Goal: Task Accomplishment & Management: Use online tool/utility

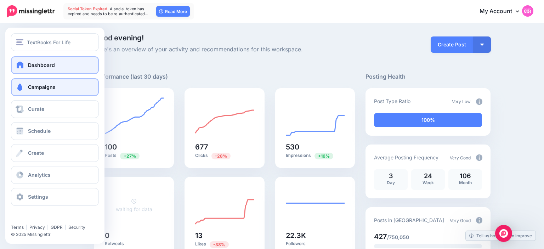
click at [29, 91] on link "Campaigns" at bounding box center [55, 87] width 88 height 18
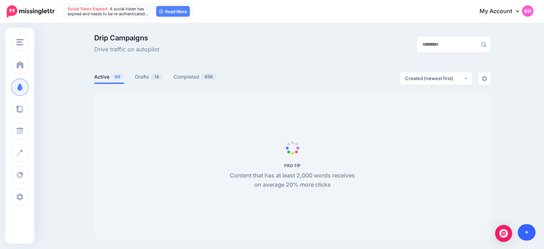
click at [533, 236] on link at bounding box center [527, 232] width 18 height 16
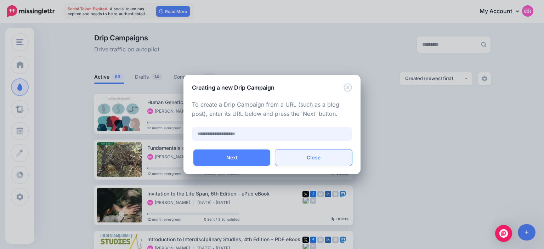
paste input "**********"
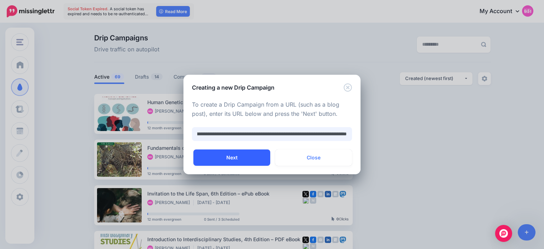
type input "**********"
click at [257, 160] on button "Next" at bounding box center [231, 158] width 77 height 16
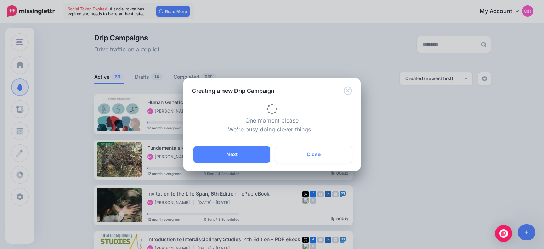
type input "**********"
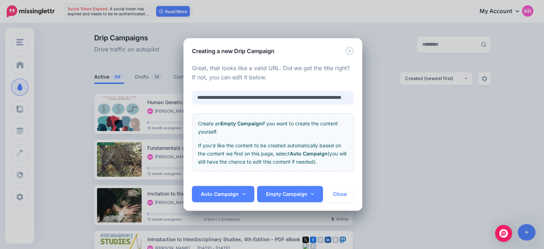
scroll to position [0, 48]
click at [241, 193] on link "Auto Campaign" at bounding box center [223, 194] width 62 height 16
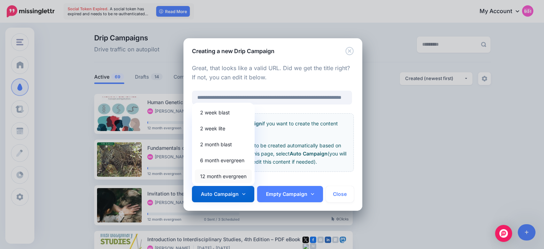
click at [236, 179] on link "12 month evergreen" at bounding box center [223, 176] width 57 height 14
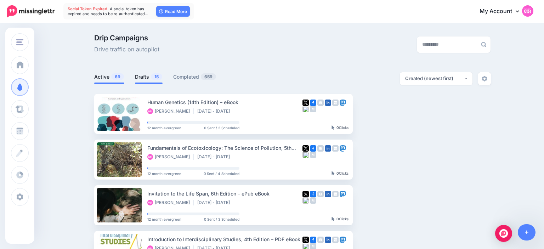
click at [142, 76] on link "Drafts 15" at bounding box center [149, 77] width 28 height 9
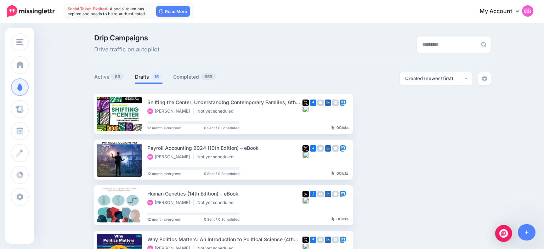
click at [370, 91] on div at bounding box center [292, 89] width 397 height 9
click at [376, 117] on link "Setup Campaign" at bounding box center [382, 113] width 48 height 13
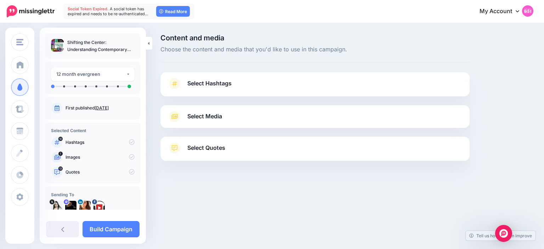
click at [231, 89] on link "Select Hashtags" at bounding box center [315, 87] width 295 height 18
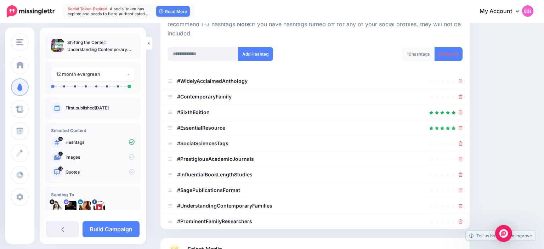
scroll to position [87, 0]
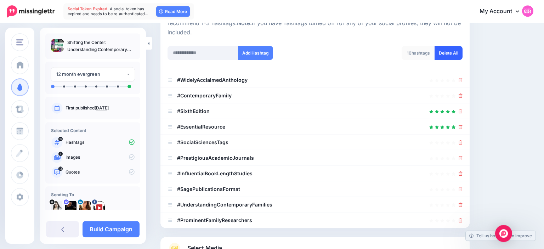
click at [443, 56] on link "Delete All" at bounding box center [449, 53] width 28 height 14
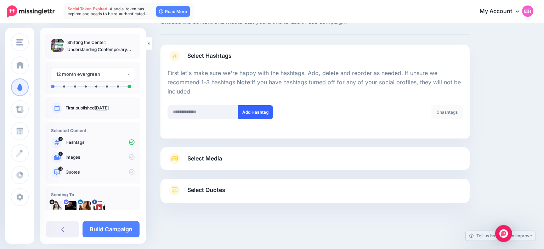
scroll to position [27, 0]
click at [214, 110] on input "text" at bounding box center [203, 113] width 71 height 14
type input "******"
click at [247, 163] on link "Select Media" at bounding box center [315, 158] width 295 height 11
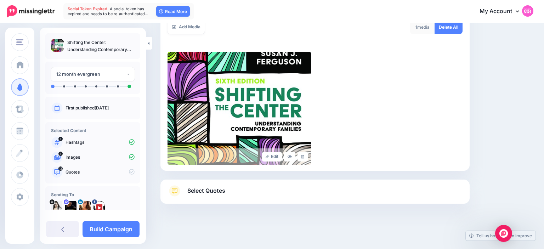
scroll to position [133, 0]
click at [233, 182] on div "Select Quotes Choose your favourite quotes or go with our recommendations. The …" at bounding box center [315, 191] width 309 height 24
click at [230, 187] on link "Select Quotes" at bounding box center [315, 194] width 295 height 18
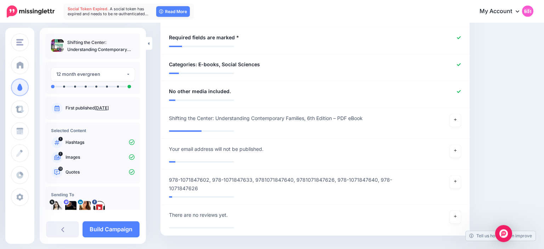
scroll to position [587, 0]
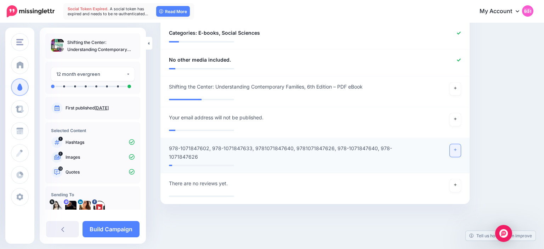
click at [453, 147] on link at bounding box center [455, 150] width 11 height 13
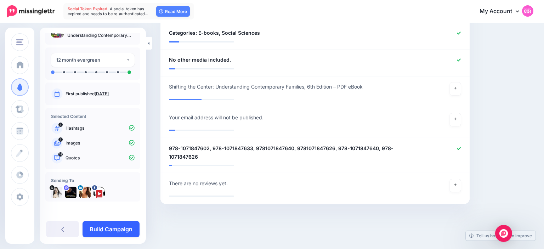
click at [120, 225] on link "Build Campaign" at bounding box center [111, 229] width 57 height 16
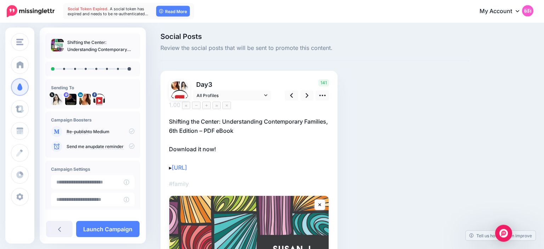
scroll to position [0, 0]
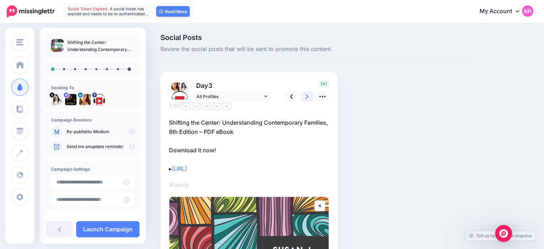
click at [307, 97] on icon at bounding box center [307, 96] width 3 height 5
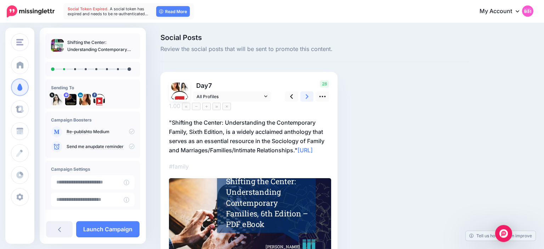
click at [310, 97] on link at bounding box center [307, 96] width 13 height 10
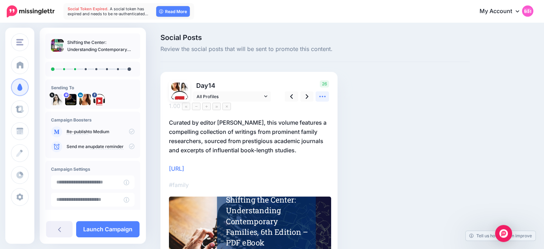
click at [319, 97] on link at bounding box center [322, 96] width 13 height 10
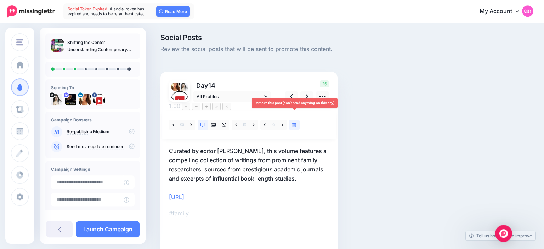
click at [295, 123] on icon at bounding box center [294, 125] width 4 height 5
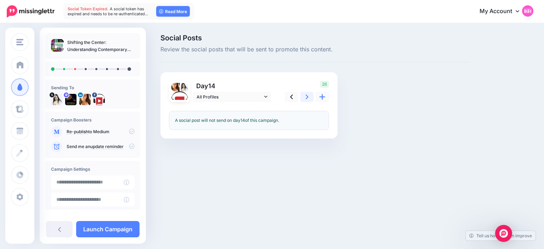
click at [307, 96] on icon at bounding box center [307, 97] width 3 height 5
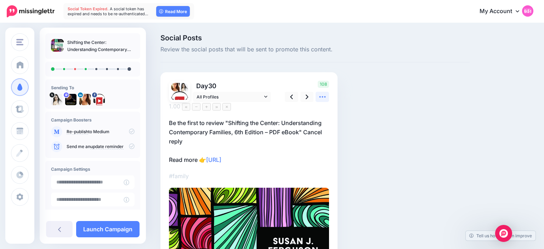
click at [322, 96] on icon at bounding box center [322, 96] width 6 height 1
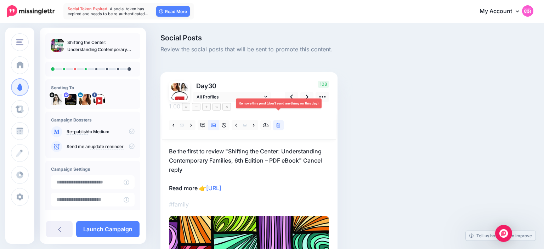
click at [282, 120] on link at bounding box center [278, 125] width 11 height 10
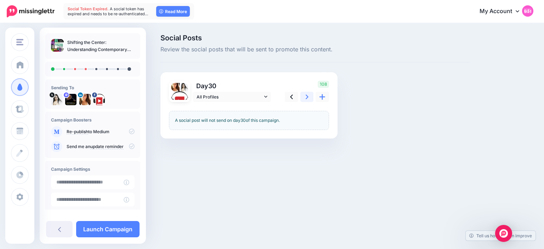
click at [307, 96] on icon at bounding box center [307, 97] width 3 height 5
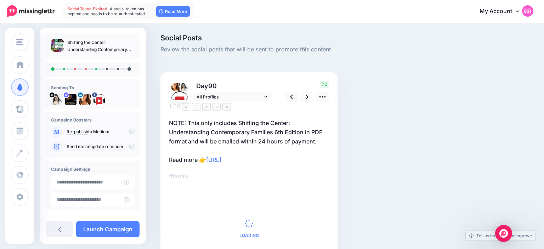
click at [291, 126] on p "NOTE: This only includes Shifting the Center: Understanding Contemporary Famili…" at bounding box center [249, 141] width 160 height 46
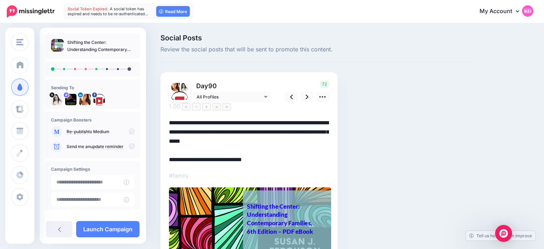
click at [189, 131] on textarea "**********" at bounding box center [249, 141] width 160 height 46
type textarea "**********"
click at [259, 206] on div "Shifting the Center: Understanding Contemporary Families, 6th Edition – PDF eBo…" at bounding box center [280, 219] width 67 height 34
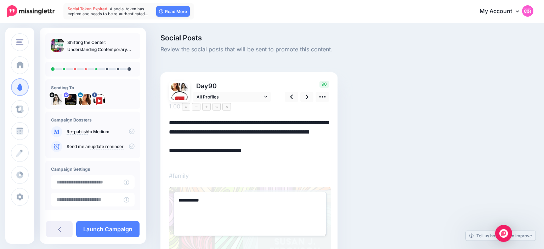
type textarea "**********"
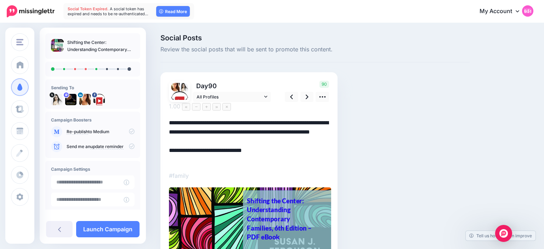
click at [378, 160] on div "Social Posts Review the social posts that will be sent to promote this content.…" at bounding box center [315, 166] width 320 height 264
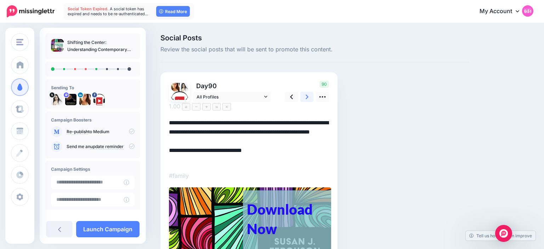
click at [304, 99] on link at bounding box center [307, 97] width 13 height 10
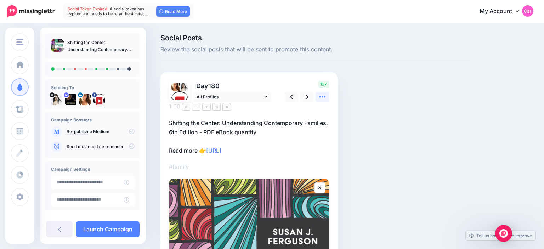
click at [322, 98] on icon at bounding box center [322, 96] width 7 height 7
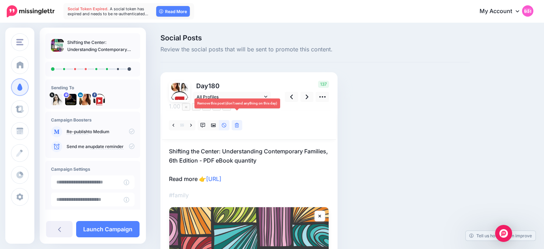
click at [240, 120] on link at bounding box center [237, 125] width 11 height 10
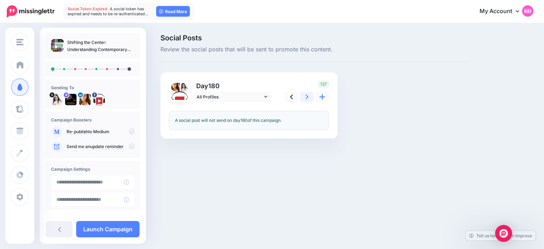
click at [312, 93] on link at bounding box center [307, 97] width 13 height 10
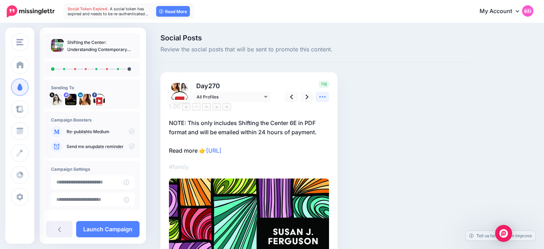
click at [325, 94] on icon at bounding box center [322, 96] width 7 height 7
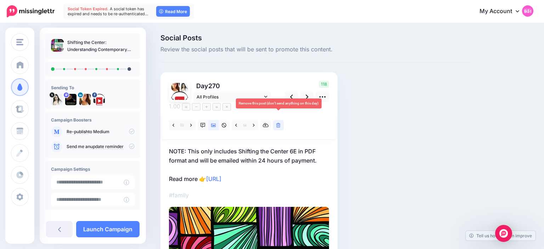
click at [277, 123] on icon at bounding box center [278, 125] width 4 height 5
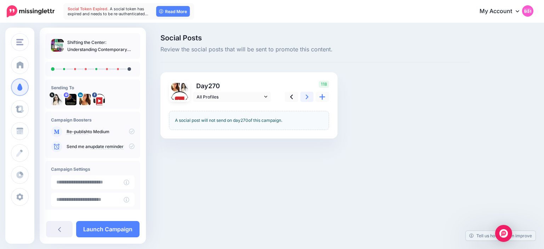
click at [308, 95] on icon at bounding box center [307, 96] width 3 height 7
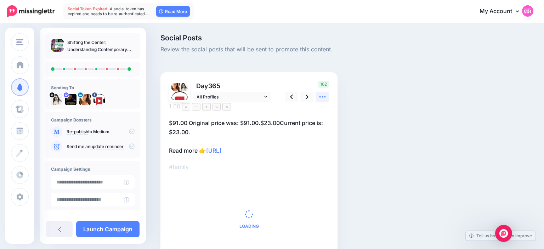
click at [322, 94] on icon at bounding box center [322, 96] width 7 height 7
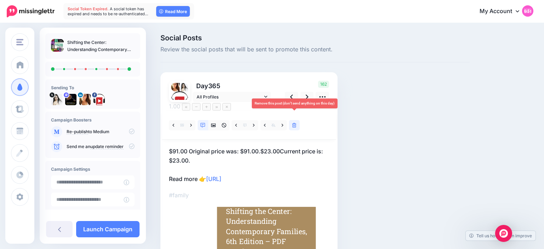
click at [298, 120] on link at bounding box center [294, 125] width 11 height 10
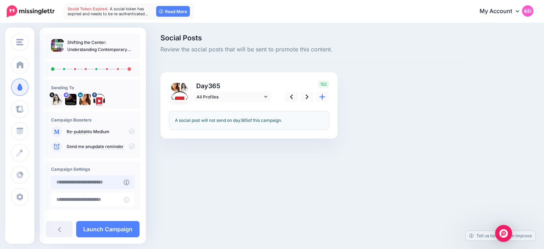
type input "**********"
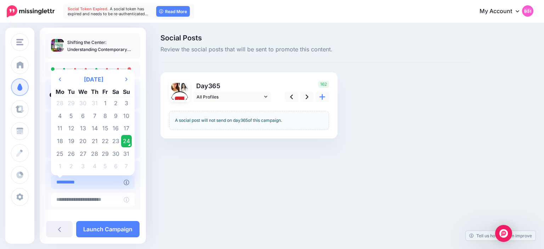
click at [102, 182] on input "**********" at bounding box center [87, 182] width 73 height 14
click at [129, 139] on td "24" at bounding box center [126, 141] width 11 height 13
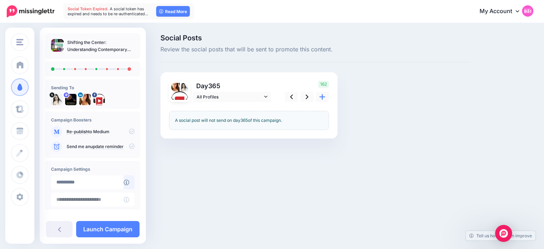
scroll to position [54, 0]
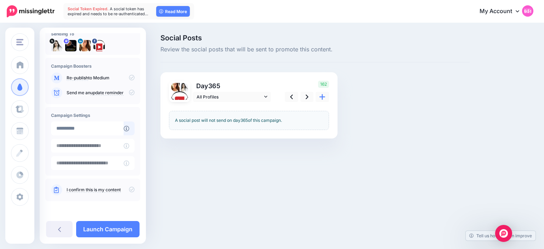
click at [133, 190] on icon at bounding box center [132, 190] width 6 height 6
click at [120, 222] on link "Launch Campaign" at bounding box center [107, 229] width 63 height 16
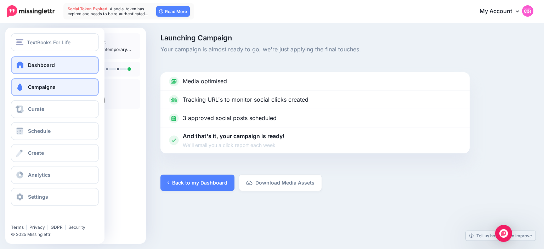
click at [18, 63] on span at bounding box center [20, 64] width 9 height 7
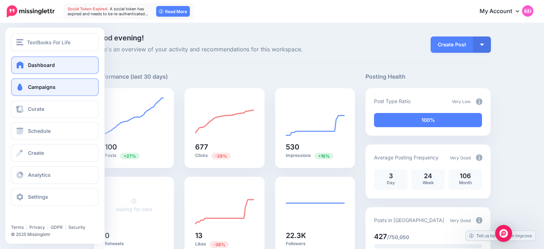
click at [29, 87] on span "Campaigns" at bounding box center [42, 87] width 28 height 6
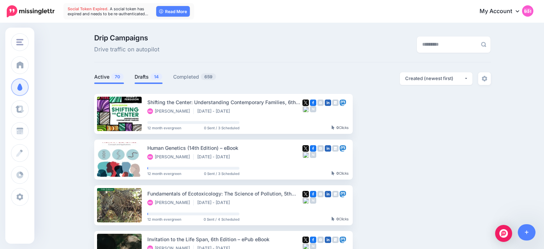
click at [141, 77] on link "Drafts 14" at bounding box center [149, 77] width 28 height 9
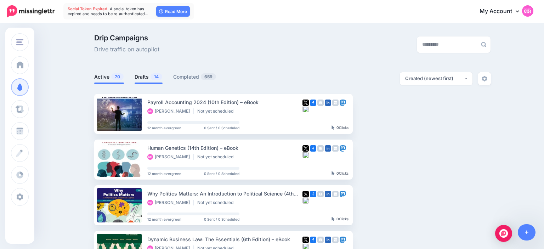
click at [109, 79] on link "Active 70" at bounding box center [109, 77] width 30 height 9
